Goal: Find specific page/section: Find specific page/section

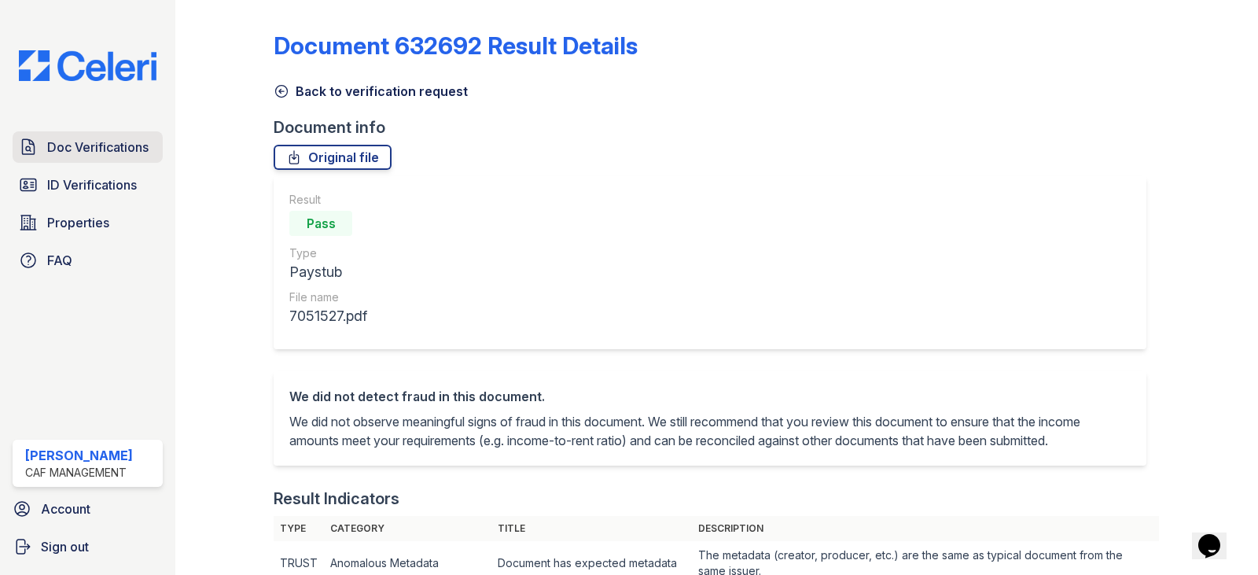
click at [64, 155] on span "Doc Verifications" at bounding box center [97, 147] width 101 height 19
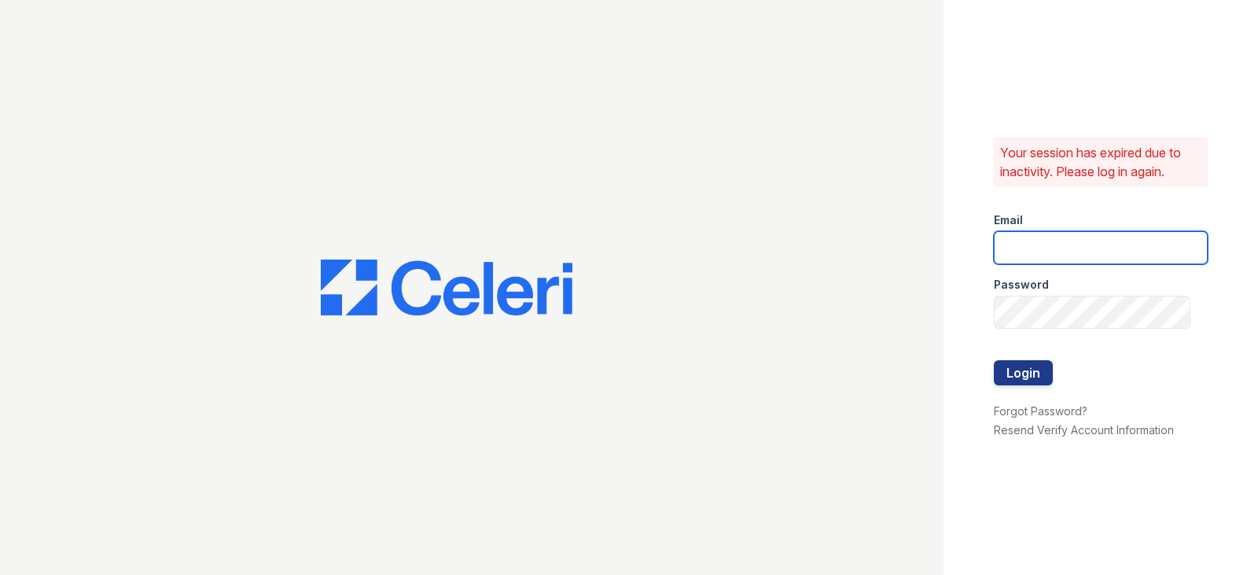
type input "[EMAIL_ADDRESS][DOMAIN_NAME]"
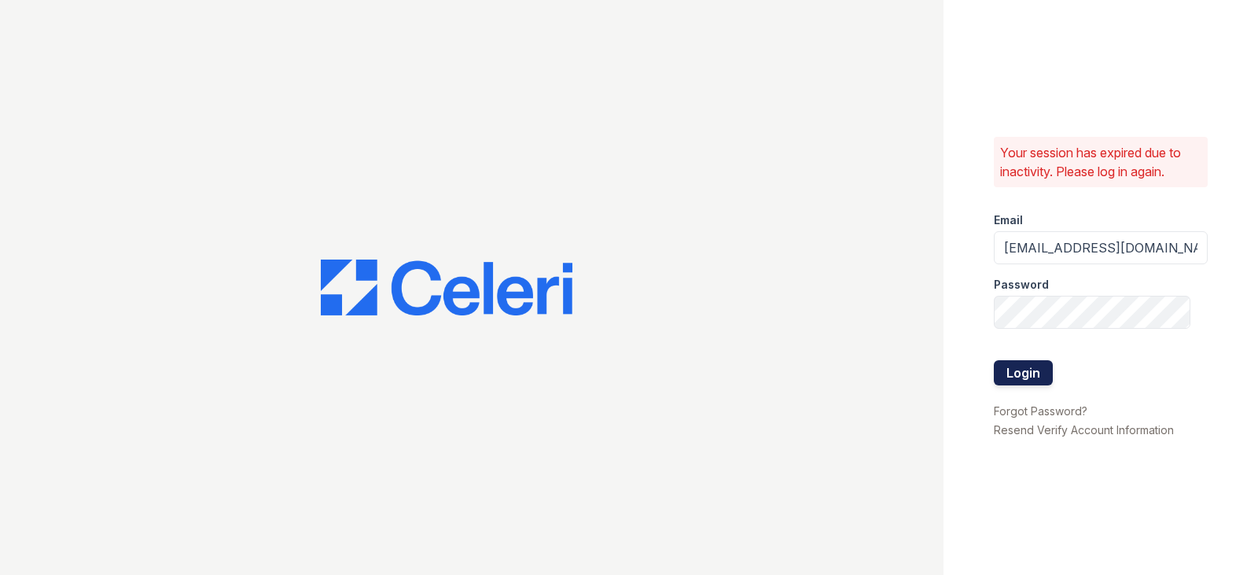
click at [1011, 378] on button "Login" at bounding box center [1023, 372] width 59 height 25
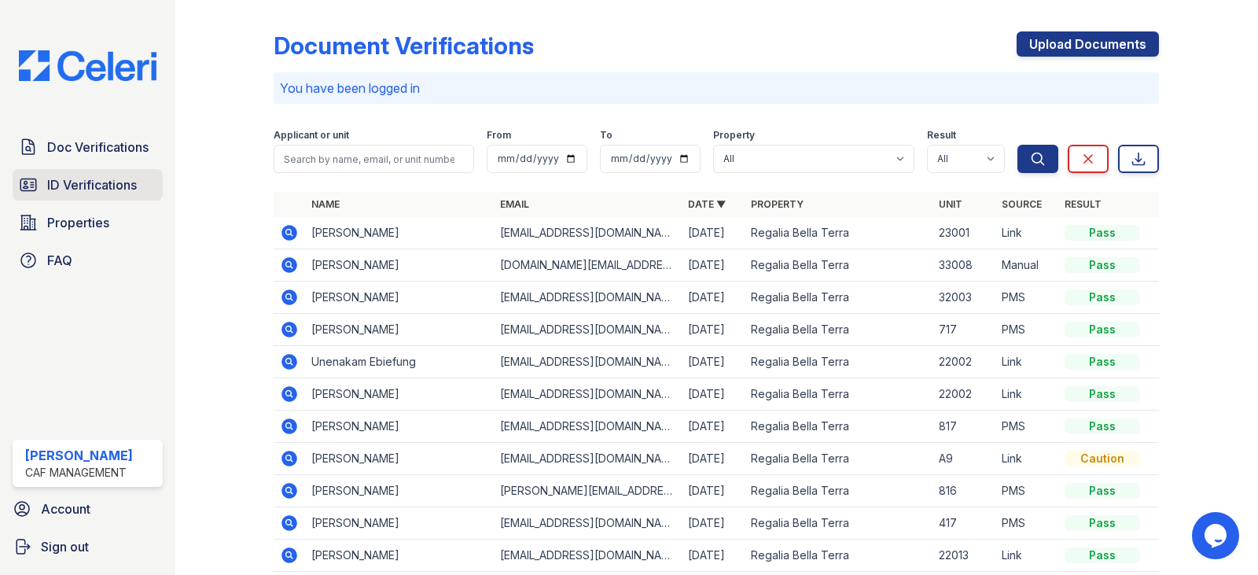
click at [75, 189] on span "ID Verifications" at bounding box center [92, 184] width 90 height 19
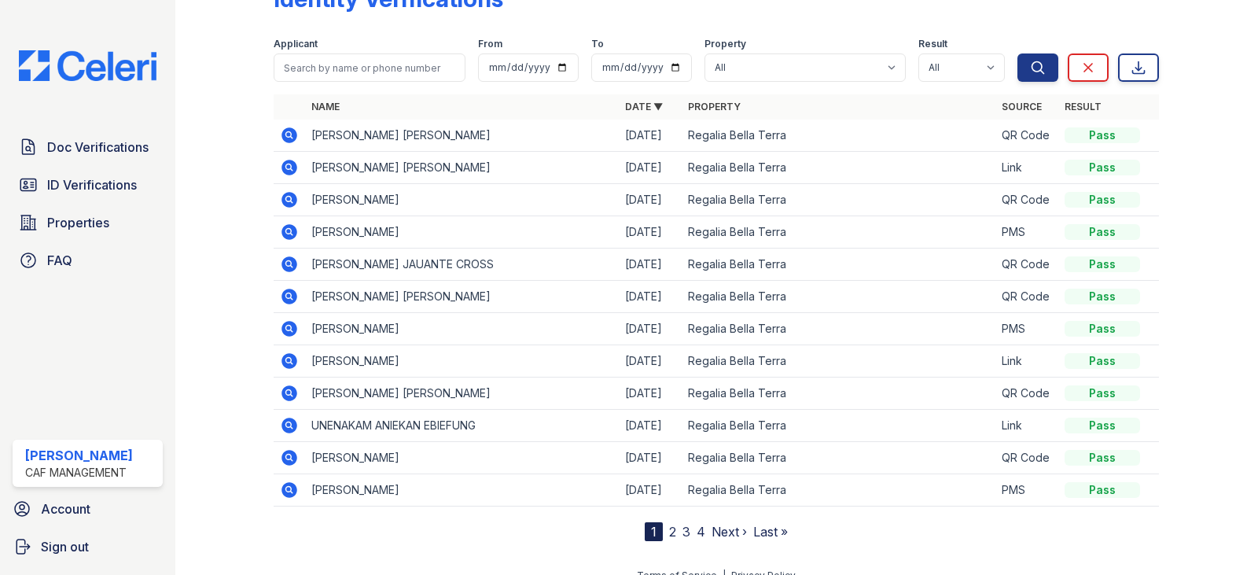
scroll to position [67, 0]
